Goal: Task Accomplishment & Management: Complete application form

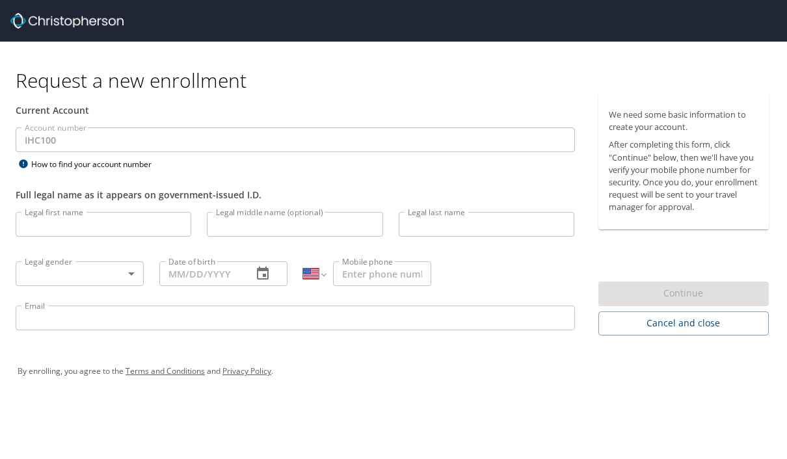
select select "US"
click at [28, 161] on icon at bounding box center [24, 164] width 16 height 10
click at [42, 163] on div "How to find your account number" at bounding box center [97, 164] width 163 height 16
click at [46, 171] on div "How to find your account number" at bounding box center [97, 164] width 163 height 16
click at [44, 167] on div "How to find your account number" at bounding box center [97, 164] width 163 height 16
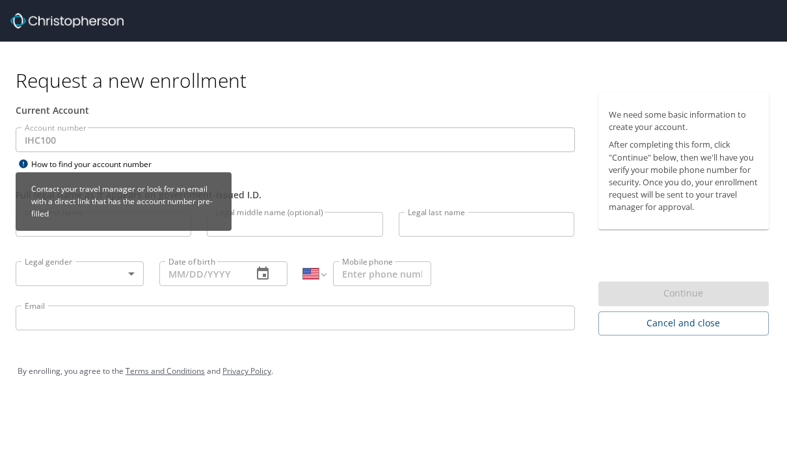
click at [53, 166] on div "How to find your account number" at bounding box center [97, 164] width 163 height 16
click at [59, 165] on div "How to find your account number" at bounding box center [97, 164] width 163 height 16
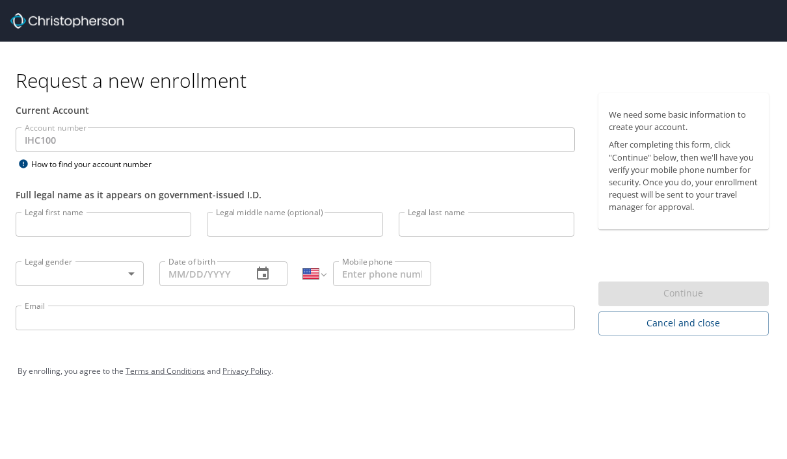
click at [87, 222] on input "Legal first name" at bounding box center [104, 224] width 176 height 25
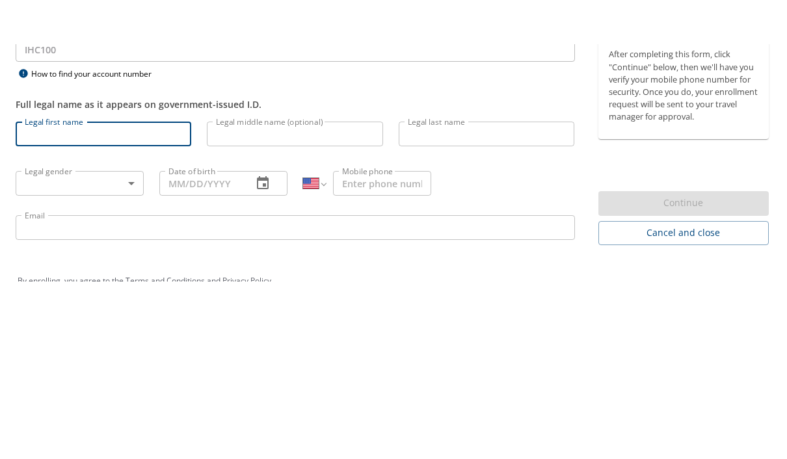
scroll to position [46, 0]
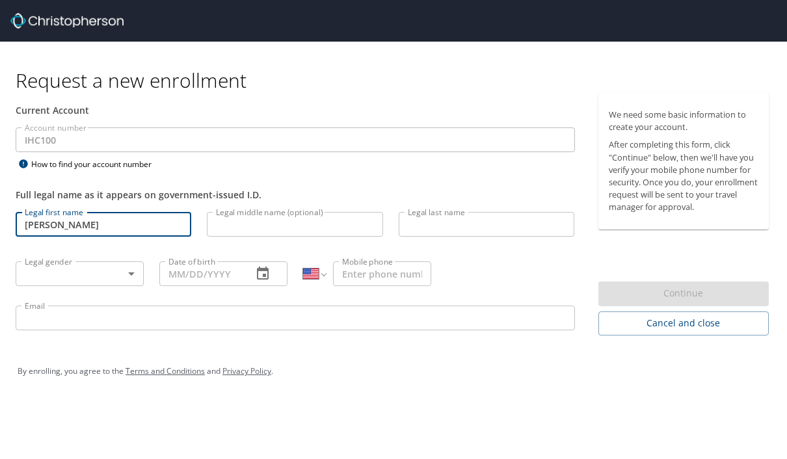
type input "[PERSON_NAME]"
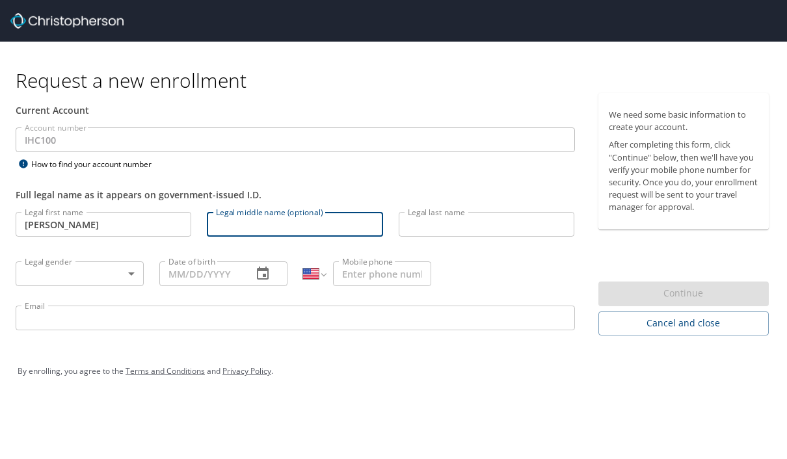
click at [443, 212] on input "Legal last name" at bounding box center [487, 224] width 176 height 25
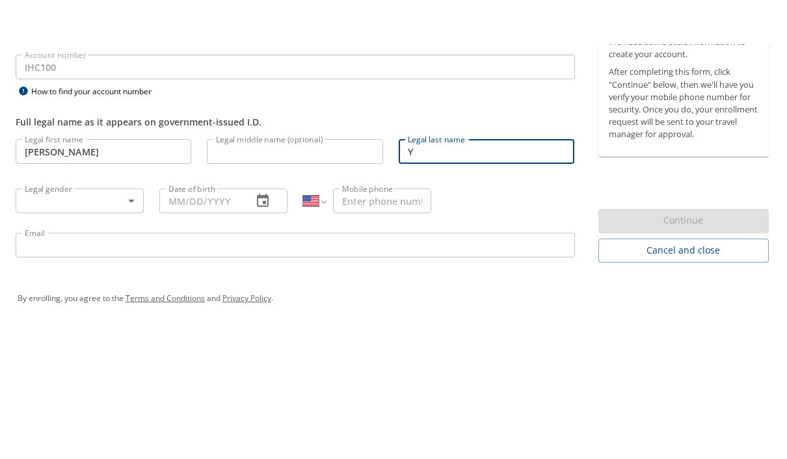
type input "Y"
click at [29, 138] on body "Request a new enrollment Current Account Account number IHC100 Account number H…" at bounding box center [393, 156] width 787 height 371
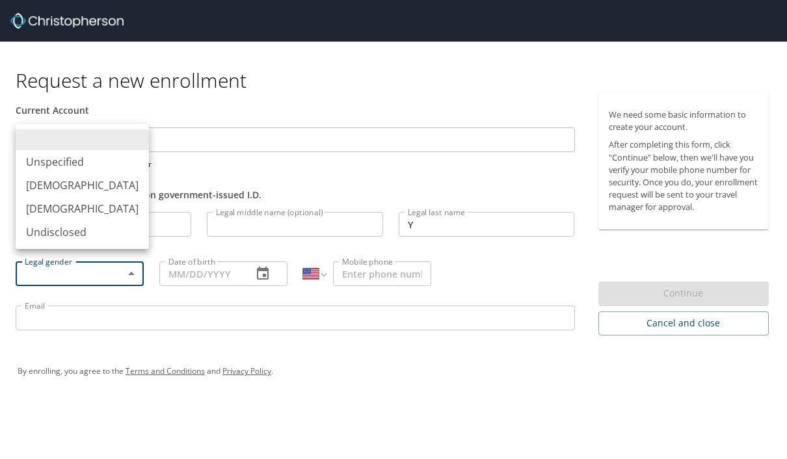
click at [72, 183] on li "[DEMOGRAPHIC_DATA]" at bounding box center [82, 185] width 133 height 23
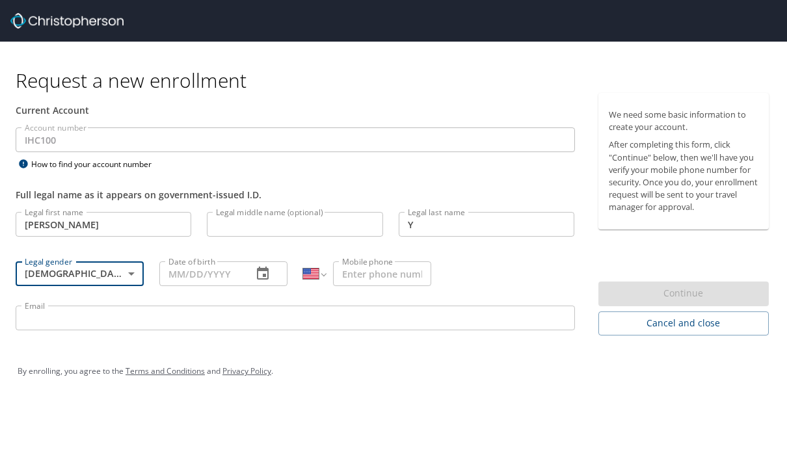
type input "[DEMOGRAPHIC_DATA]"
click at [234, 262] on input "Date of birth" at bounding box center [200, 274] width 83 height 25
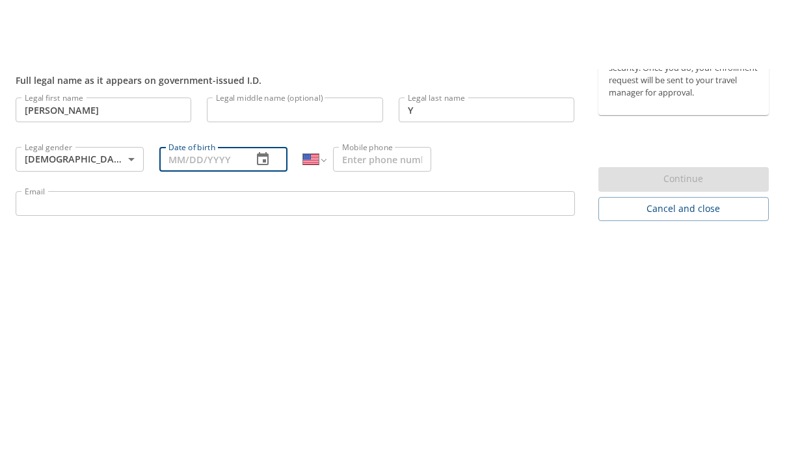
click at [210, 215] on input "Date of birth" at bounding box center [200, 227] width 83 height 25
type input "[DATE]"
click at [390, 215] on input "Mobile phone" at bounding box center [382, 227] width 98 height 25
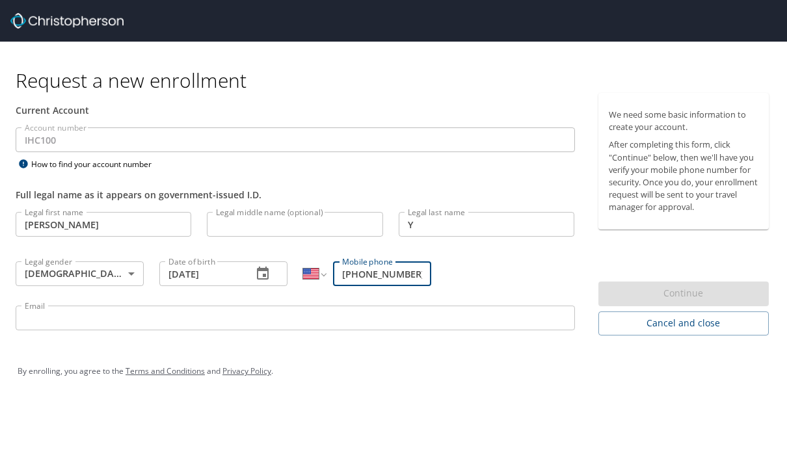
type input "[PHONE_NUMBER]"
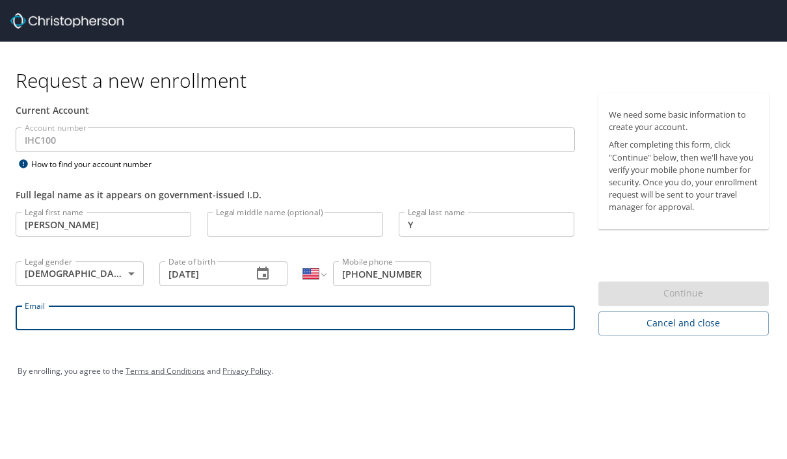
click at [312, 306] on input "Email" at bounding box center [295, 318] width 559 height 25
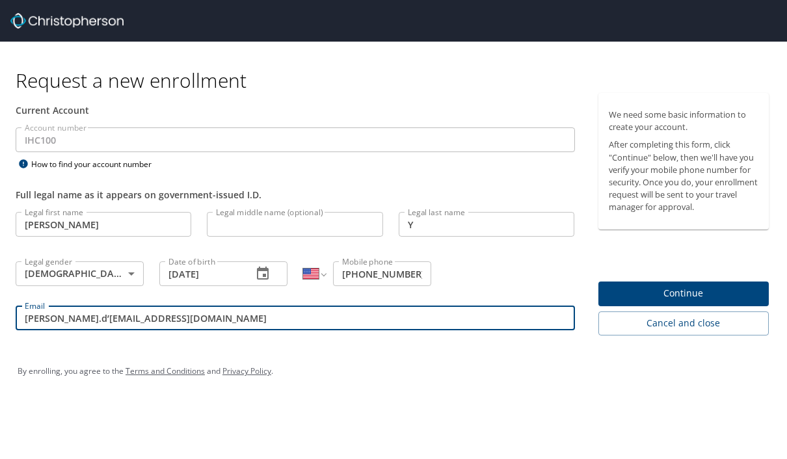
type input "[PERSON_NAME].d’[EMAIL_ADDRESS][DOMAIN_NAME]"
click at [690, 286] on span "Continue" at bounding box center [684, 294] width 150 height 16
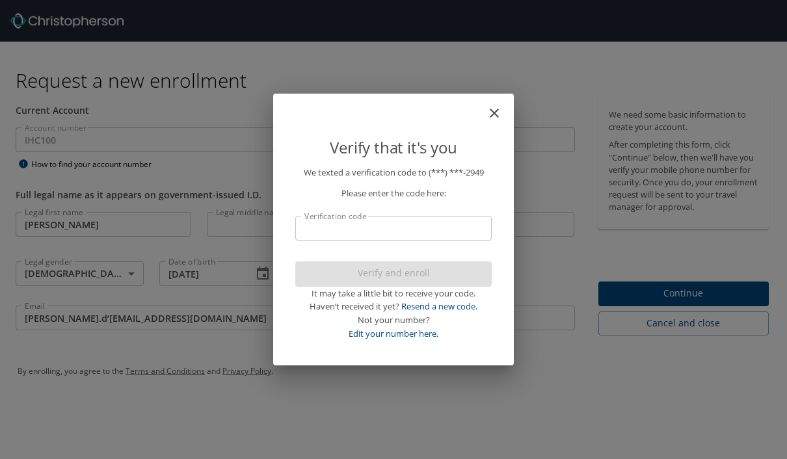
click at [420, 228] on input "Verification code" at bounding box center [393, 228] width 196 height 25
type input "479981"
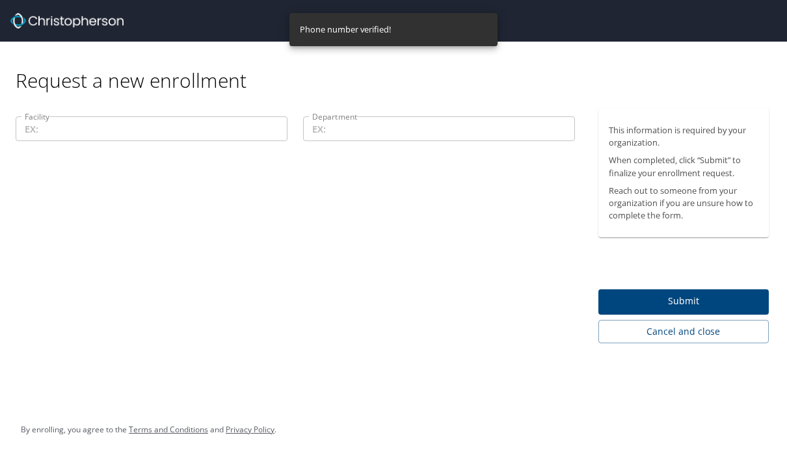
scroll to position [0, 0]
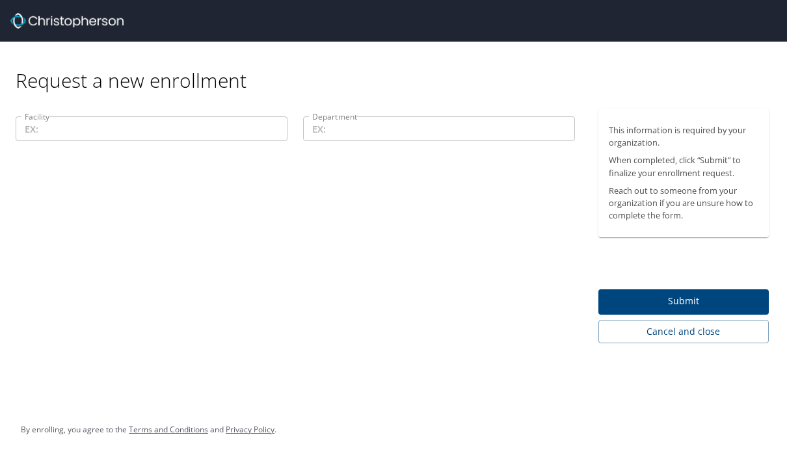
click at [37, 133] on input "Facility" at bounding box center [152, 128] width 272 height 25
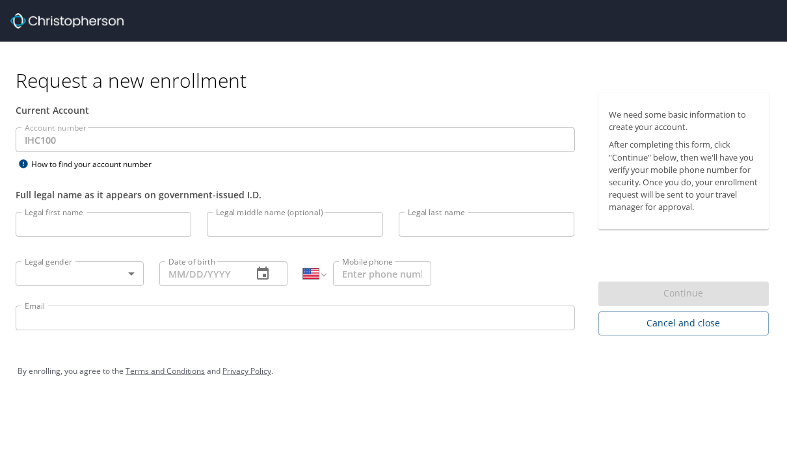
select select "US"
click at [63, 228] on input "Legal first name" at bounding box center [104, 224] width 176 height 25
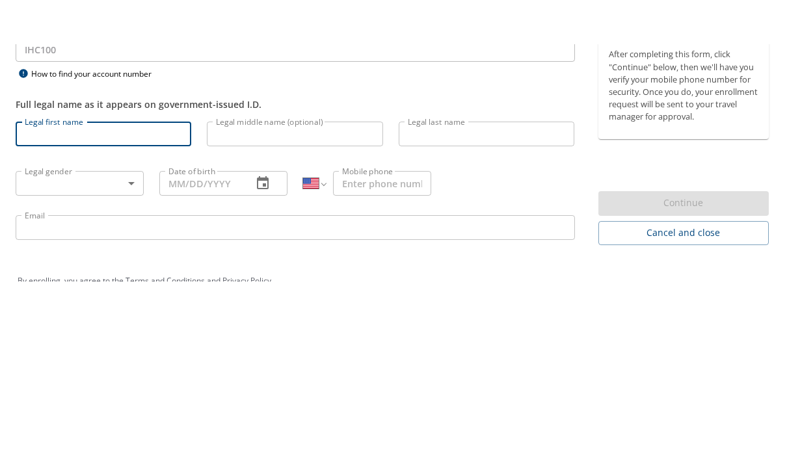
scroll to position [46, 0]
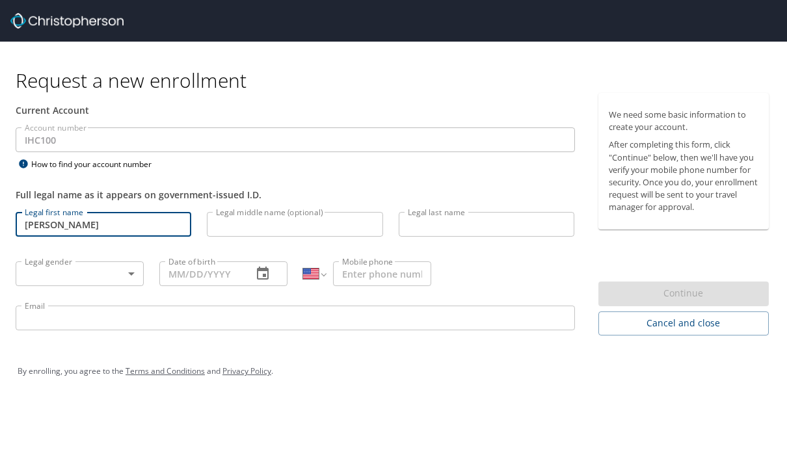
type input "[PERSON_NAME]"
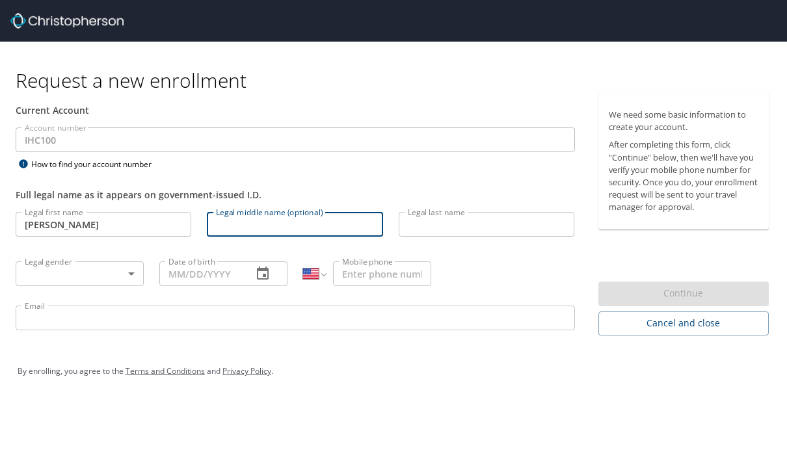
click at [449, 212] on input "Legal last name" at bounding box center [487, 224] width 176 height 25
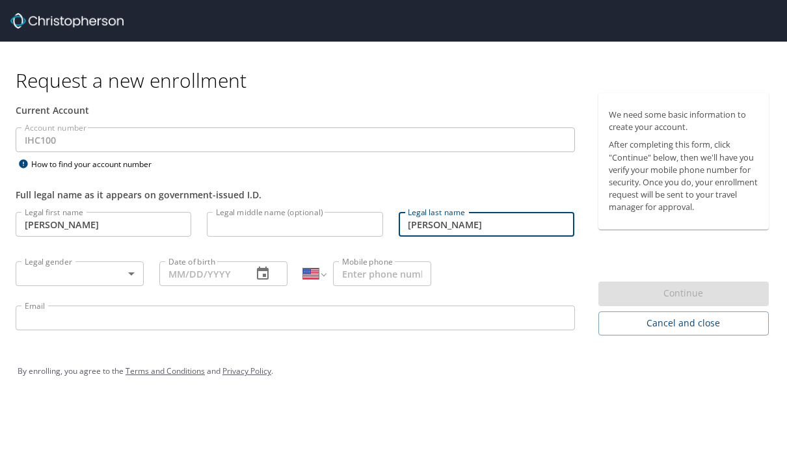
type input "[PERSON_NAME]"
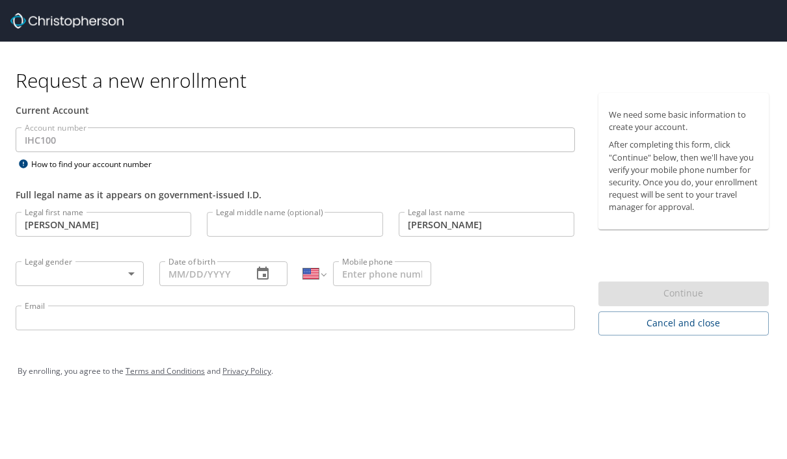
click at [101, 232] on body "Request a new enrollment Current Account Account number IHC100 Account number H…" at bounding box center [393, 229] width 787 height 459
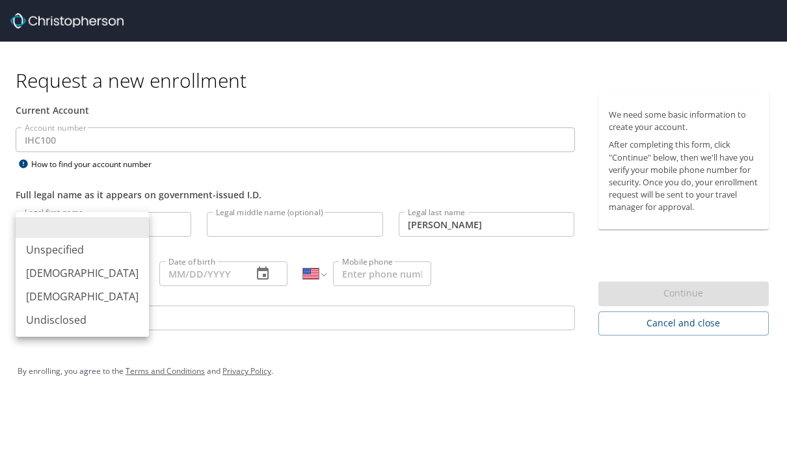
click at [85, 275] on li "[DEMOGRAPHIC_DATA]" at bounding box center [82, 273] width 133 height 23
type input "[DEMOGRAPHIC_DATA]"
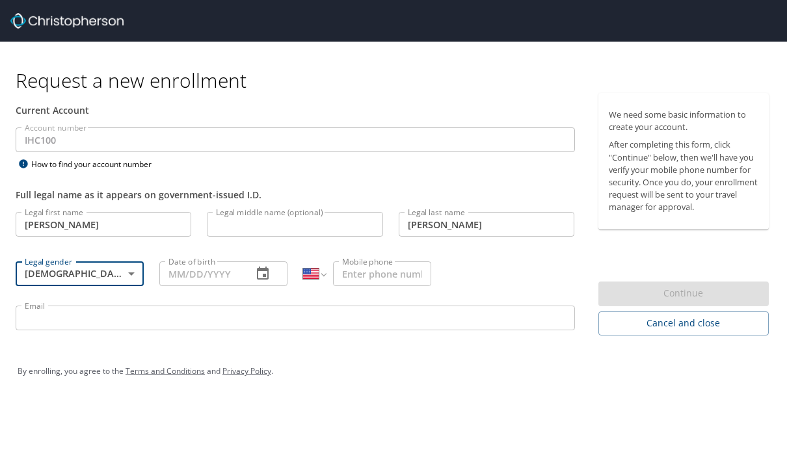
click at [220, 262] on input "Date of birth" at bounding box center [200, 274] width 83 height 25
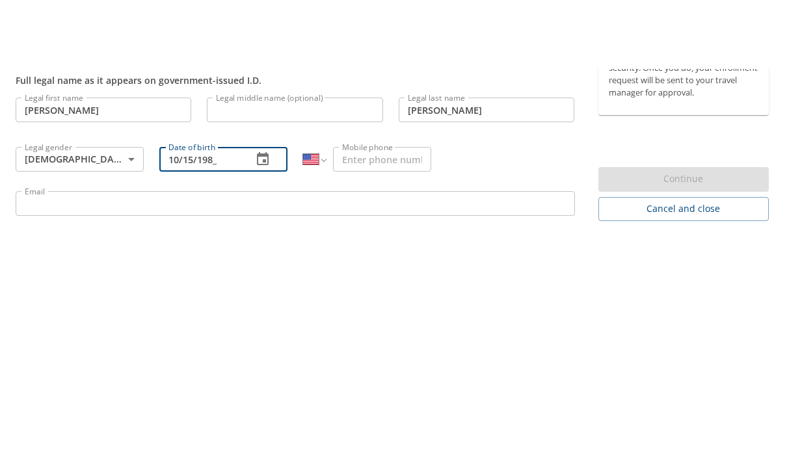
type input "[DATE]"
click at [378, 215] on input "Mobile phone" at bounding box center [382, 227] width 98 height 25
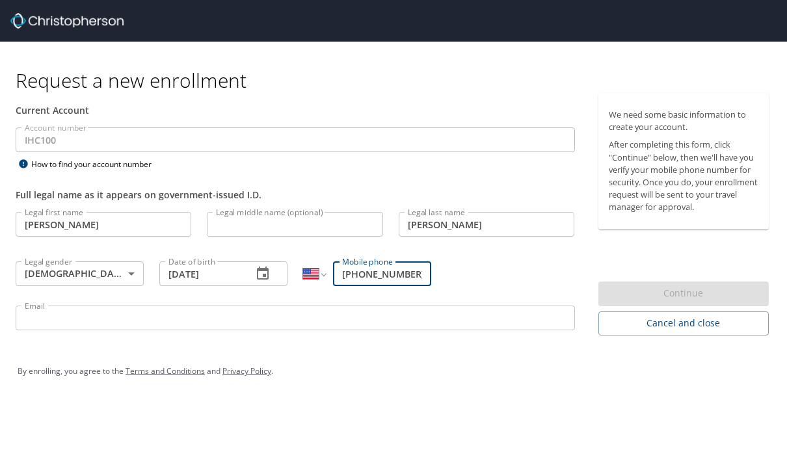
type input "[PHONE_NUMBER]"
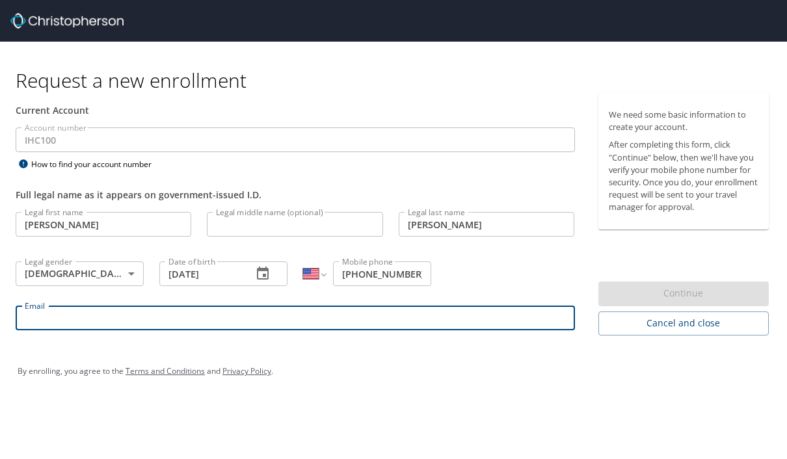
click at [213, 306] on input "Email" at bounding box center [295, 318] width 559 height 25
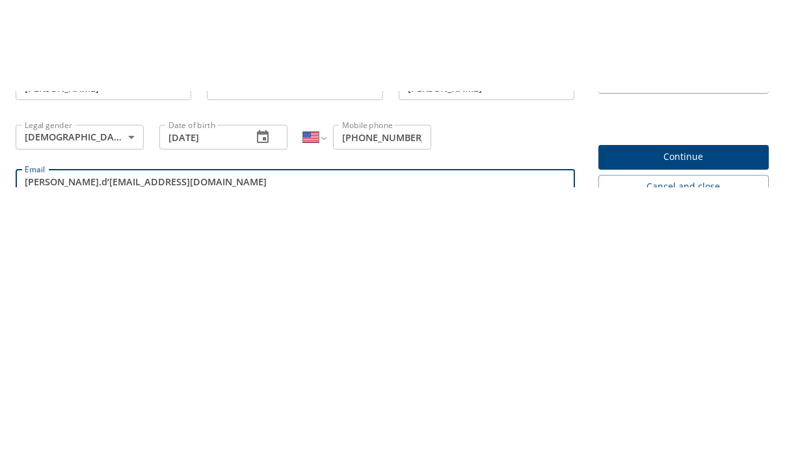
type input "Tyler.d’hulst@gmail.org"
click at [673, 239] on span "Continue" at bounding box center [684, 247] width 150 height 16
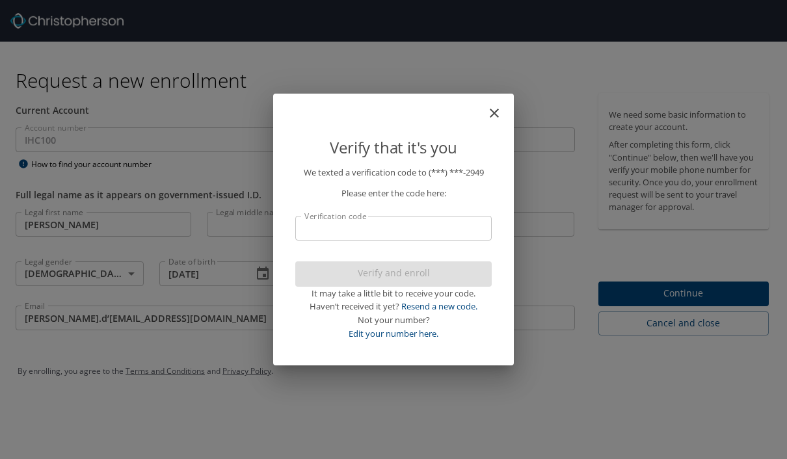
click at [391, 237] on input "Verification code" at bounding box center [393, 228] width 196 height 25
type input "708328"
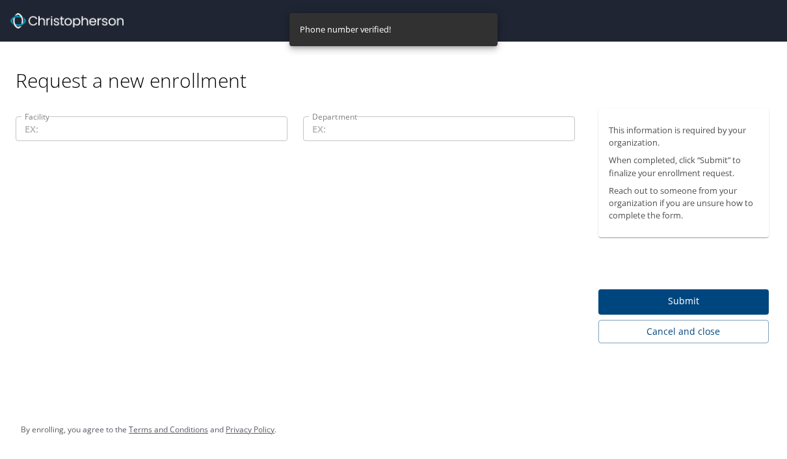
click at [427, 165] on div "Facility Facility Department Department" at bounding box center [295, 226] width 591 height 235
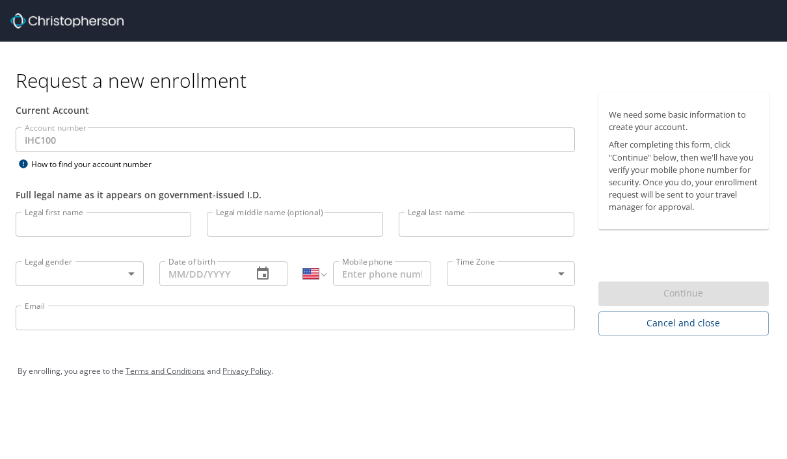
select select "US"
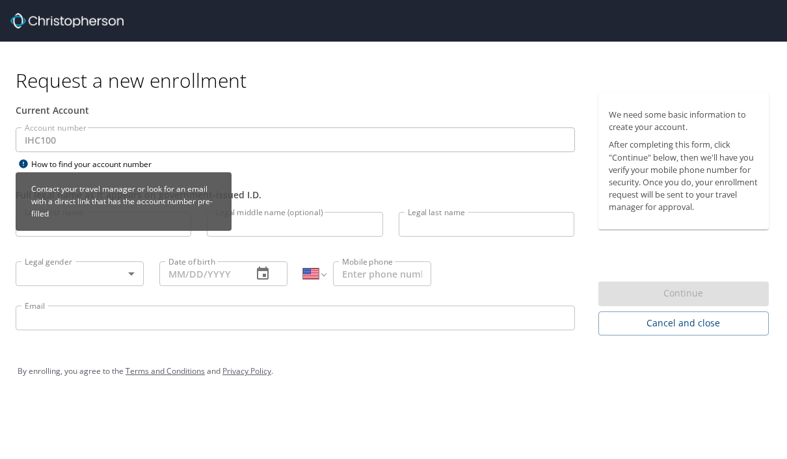
click at [27, 165] on icon at bounding box center [23, 163] width 8 height 8
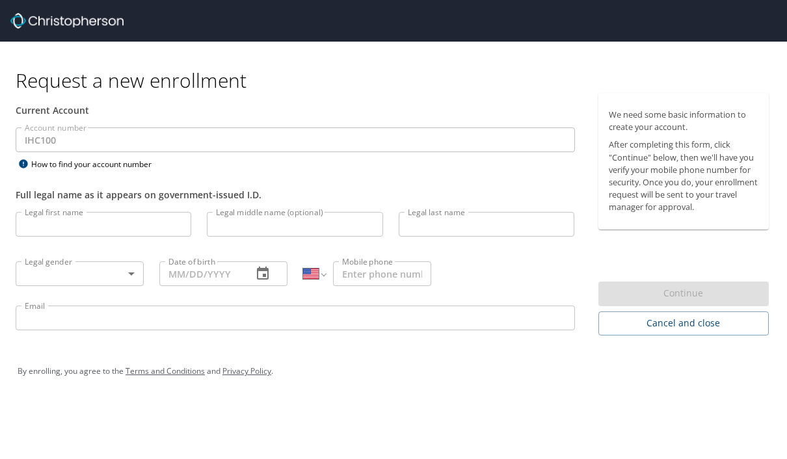
click at [133, 235] on input "Legal first name" at bounding box center [104, 224] width 176 height 25
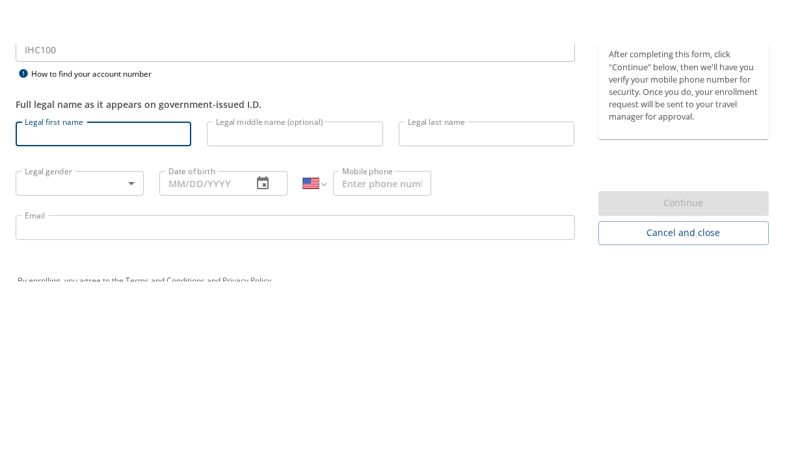
scroll to position [46, 0]
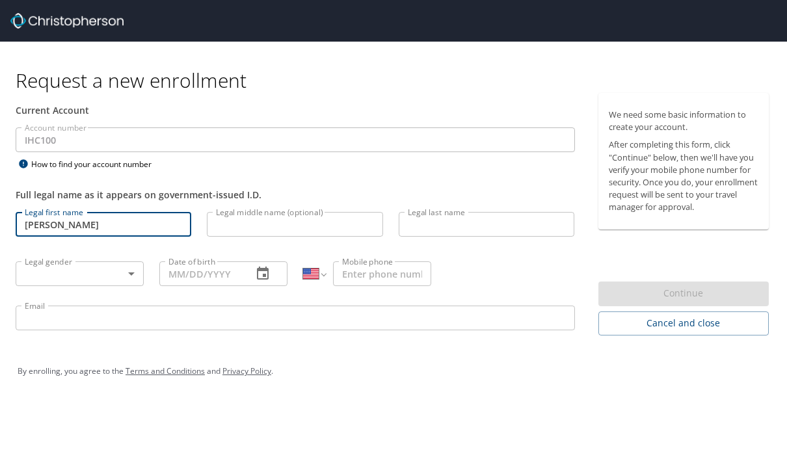
type input "[PERSON_NAME]"
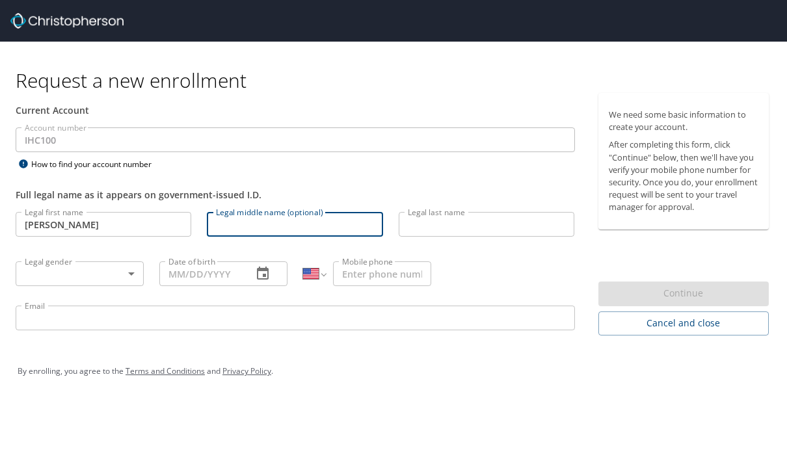
click at [430, 212] on input "Legal last name" at bounding box center [487, 224] width 176 height 25
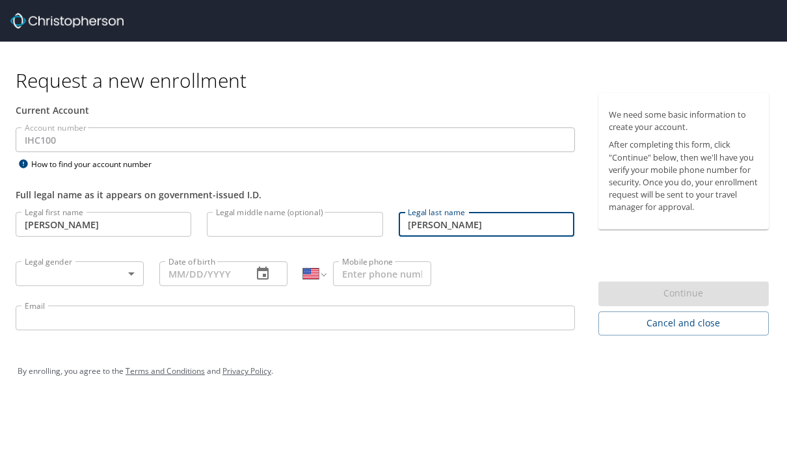
type input "[PERSON_NAME]"
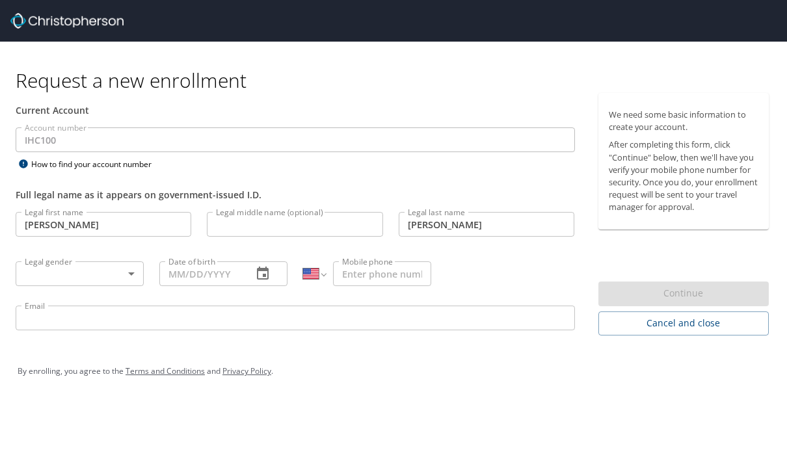
click at [97, 232] on body "Request a new enrollment Current Account Account number IHC100 Account number H…" at bounding box center [393, 229] width 787 height 459
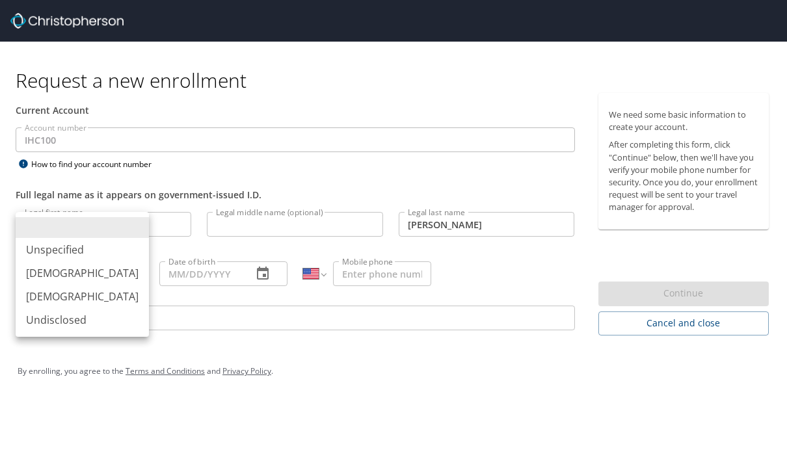
click at [82, 272] on li "[DEMOGRAPHIC_DATA]" at bounding box center [82, 273] width 133 height 23
type input "[DEMOGRAPHIC_DATA]"
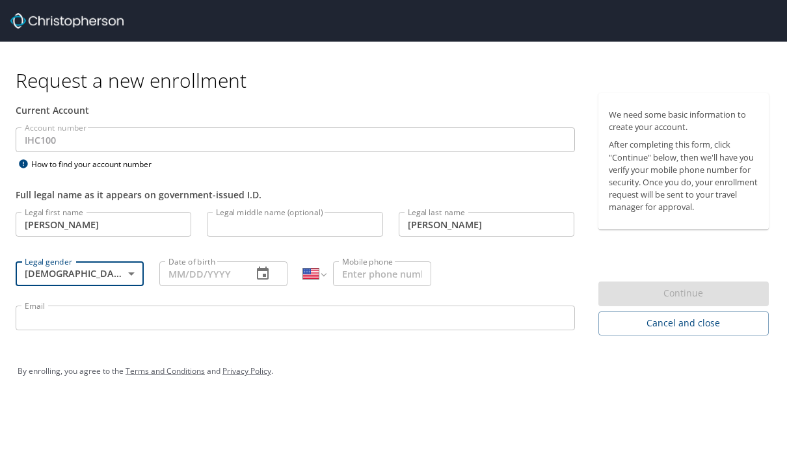
click at [210, 262] on input "Date of birth" at bounding box center [200, 274] width 83 height 25
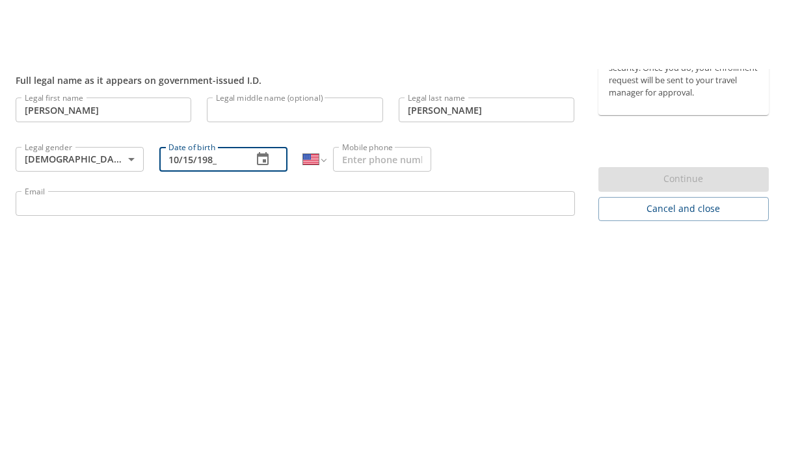
type input "[DATE]"
click at [381, 215] on input "Mobile phone" at bounding box center [382, 227] width 98 height 25
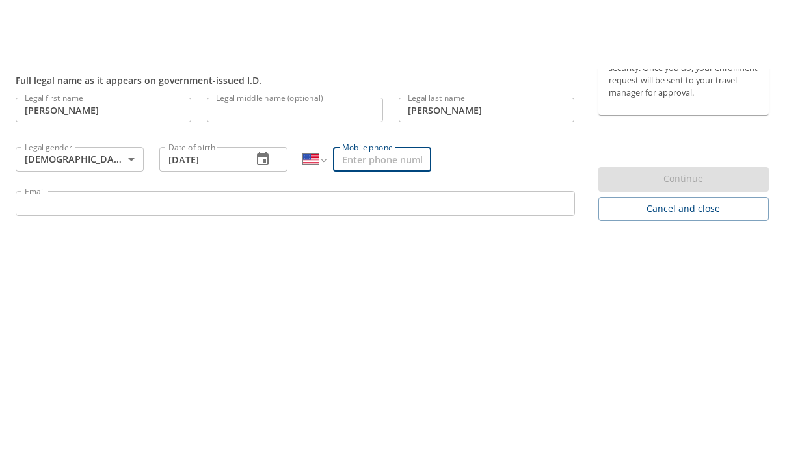
type input "6"
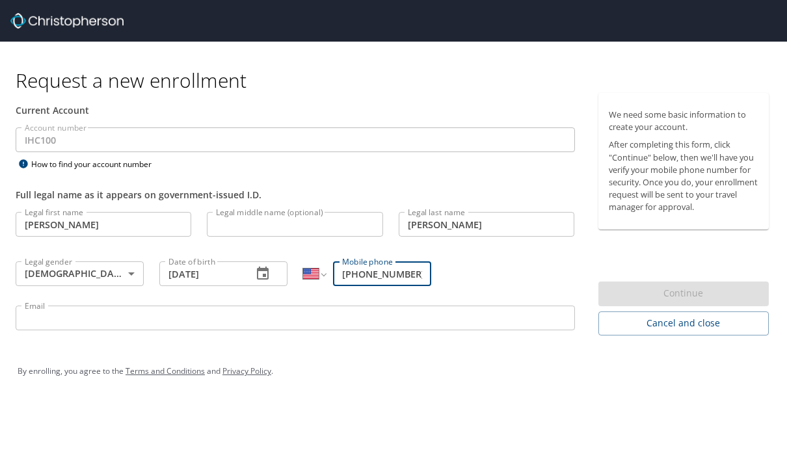
type input "[PHONE_NUMBER]"
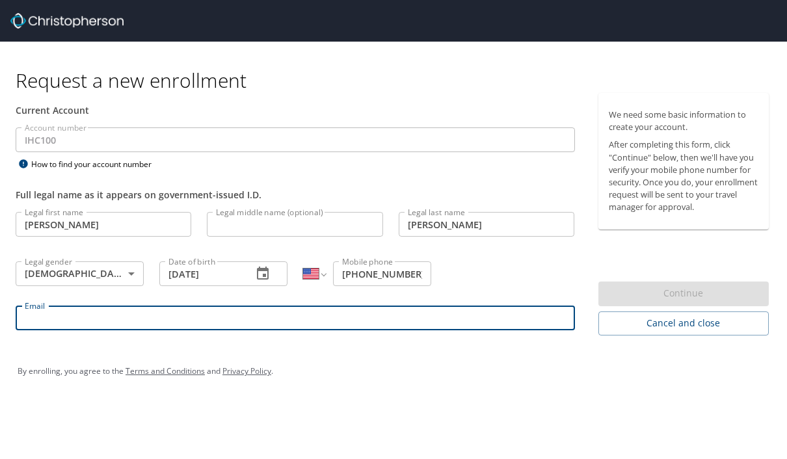
click at [306, 306] on input "Email" at bounding box center [295, 318] width 559 height 25
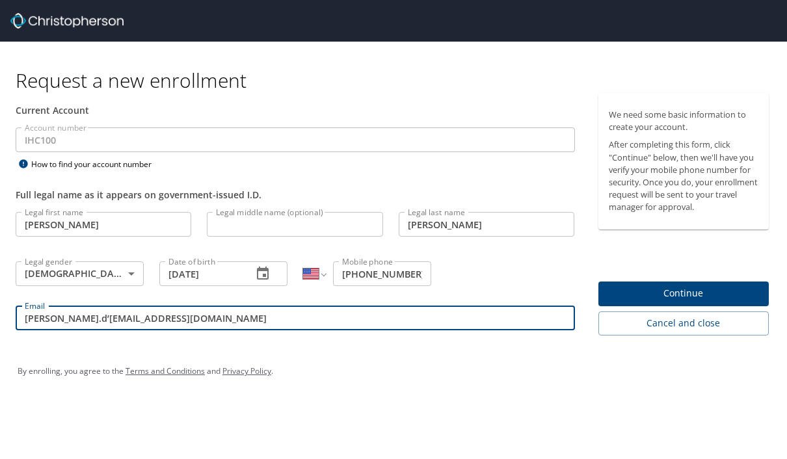
scroll to position [29, 0]
type input "[PERSON_NAME].d’[EMAIL_ADDRESS][DOMAIN_NAME]"
click at [698, 282] on button "Continue" at bounding box center [683, 294] width 171 height 25
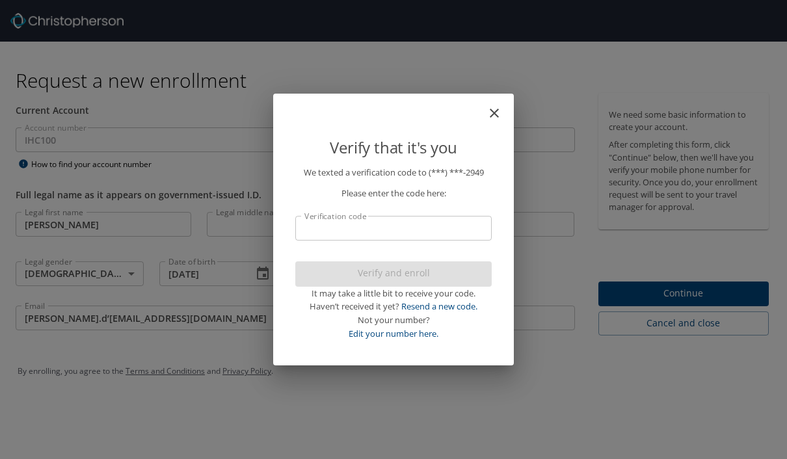
click at [396, 227] on input "Verification code" at bounding box center [393, 228] width 196 height 25
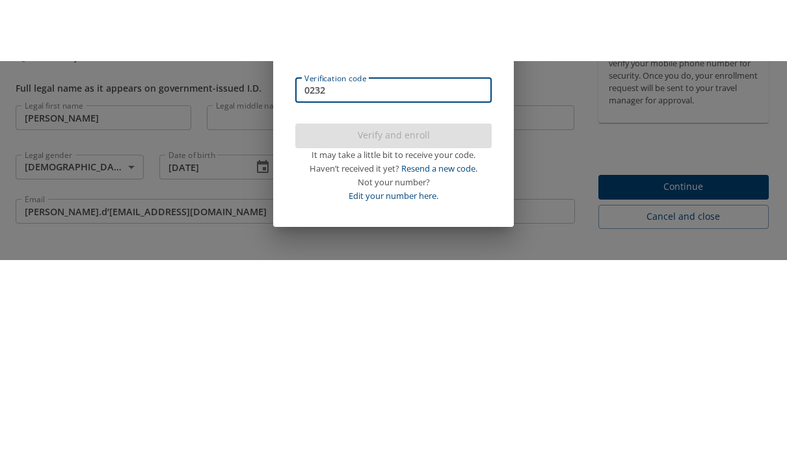
scroll to position [46, 0]
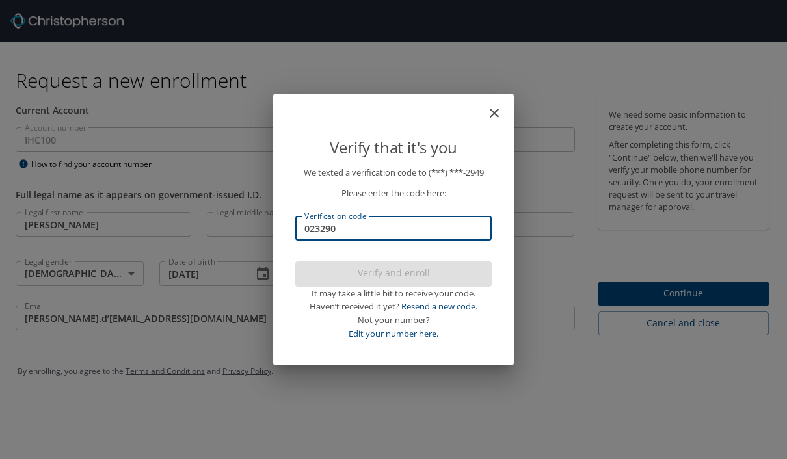
type input "023290"
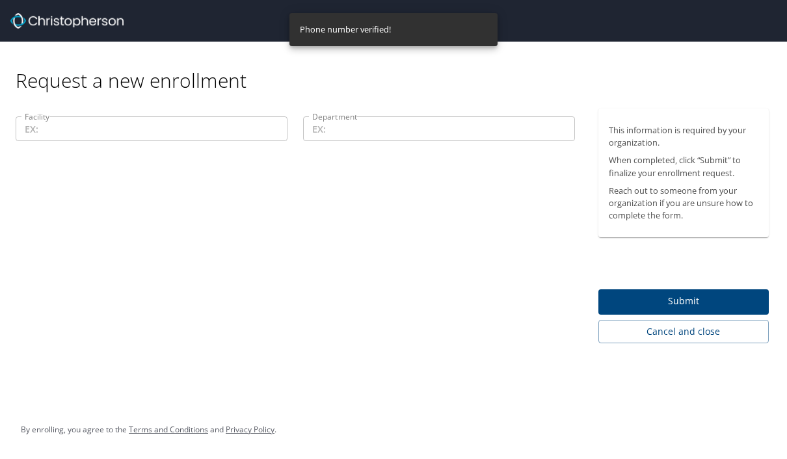
click at [107, 116] on input "Facility" at bounding box center [152, 128] width 272 height 25
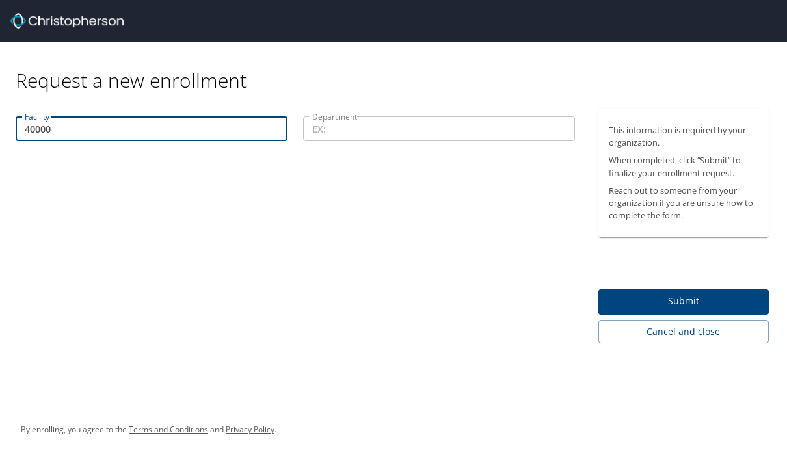
type input "40000"
click at [395, 116] on input "Department" at bounding box center [439, 128] width 272 height 25
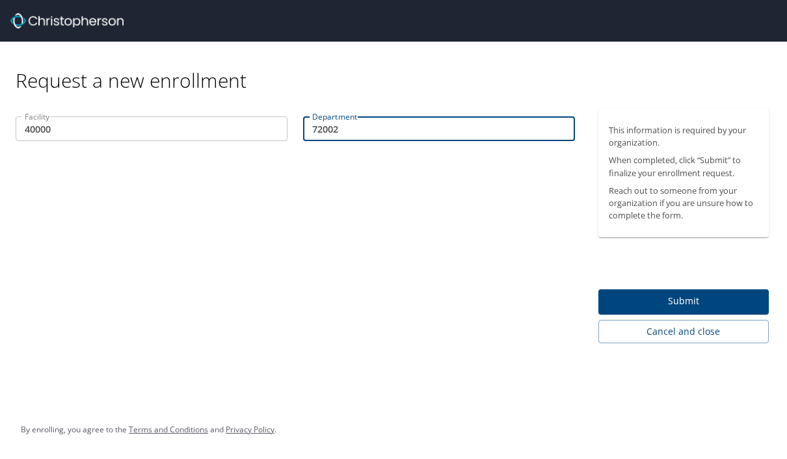
type input "72002"
click at [678, 293] on span "Submit" at bounding box center [684, 301] width 150 height 16
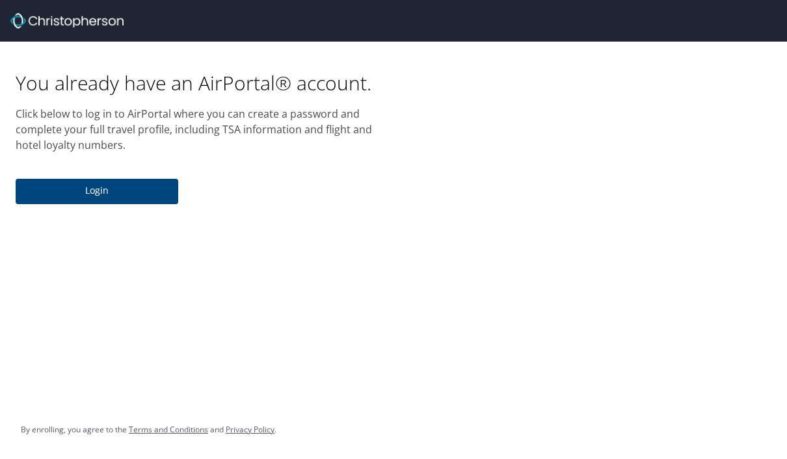
click at [91, 183] on span "Login" at bounding box center [97, 191] width 142 height 16
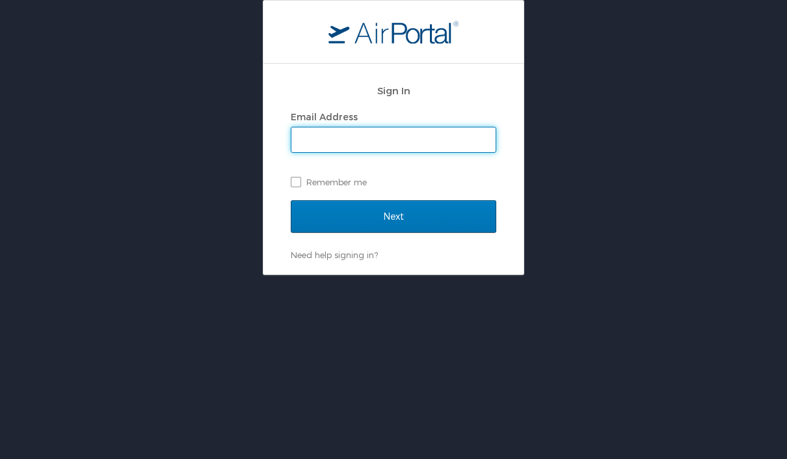
click at [365, 128] on input "Email Address" at bounding box center [393, 140] width 204 height 25
type input "[PERSON_NAME][EMAIL_ADDRESS][DOMAIN_NAME]"
click at [297, 172] on label "Remember me" at bounding box center [394, 182] width 206 height 20
click at [297, 177] on input "Remember me" at bounding box center [295, 181] width 8 height 8
checkbox input "true"
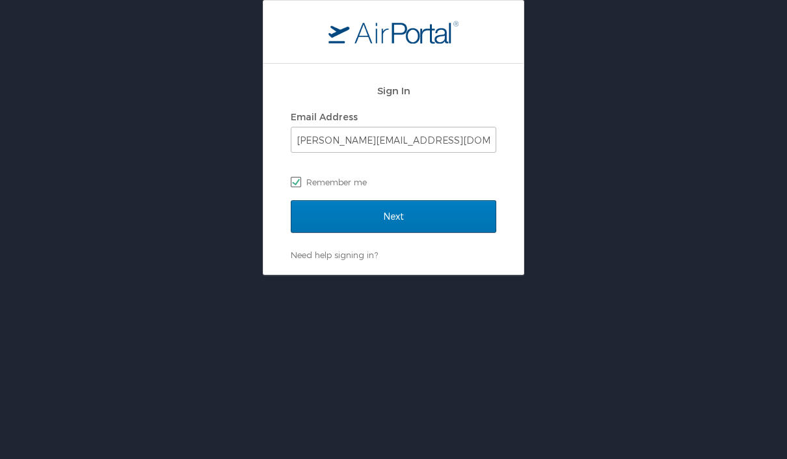
click at [397, 200] on input "Next" at bounding box center [394, 216] width 206 height 33
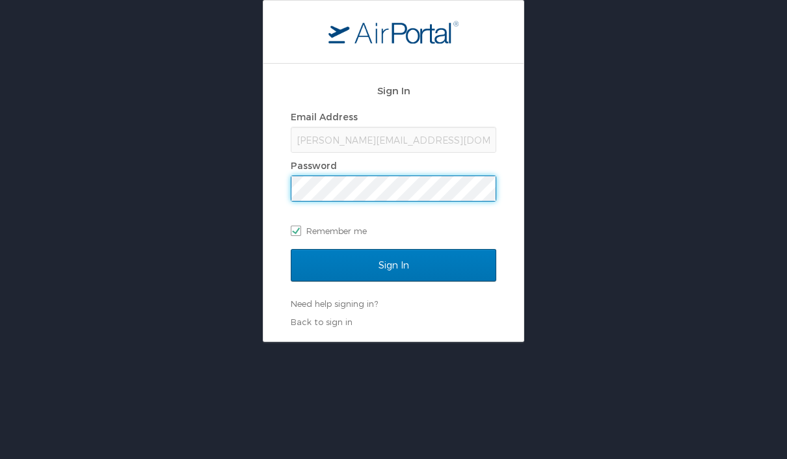
click at [362, 299] on link "Need help signing in?" at bounding box center [334, 304] width 87 height 10
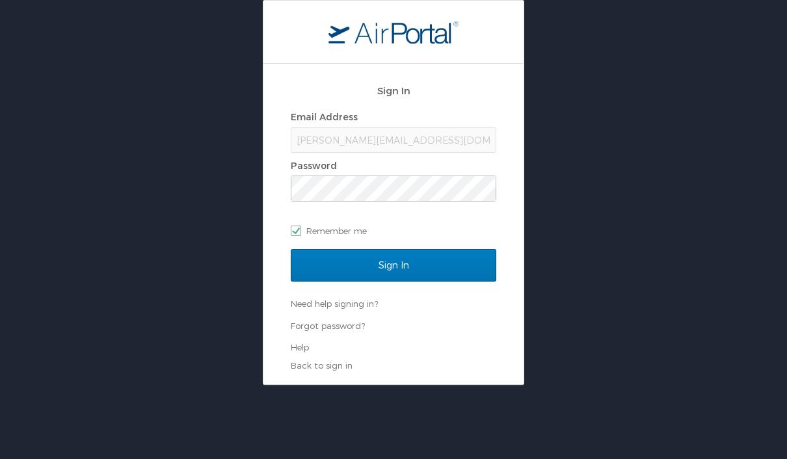
click at [330, 321] on link "Forgot password?" at bounding box center [328, 326] width 74 height 10
